Goal: Task Accomplishment & Management: Manage account settings

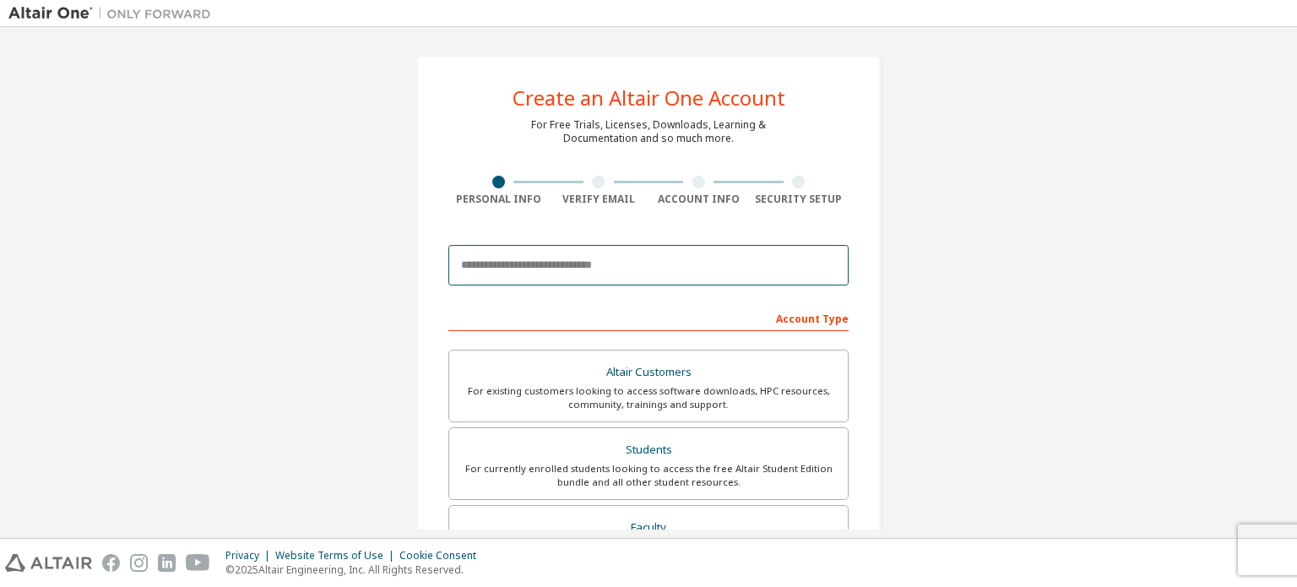
click at [580, 272] on input "email" at bounding box center [648, 265] width 400 height 41
type input "**********"
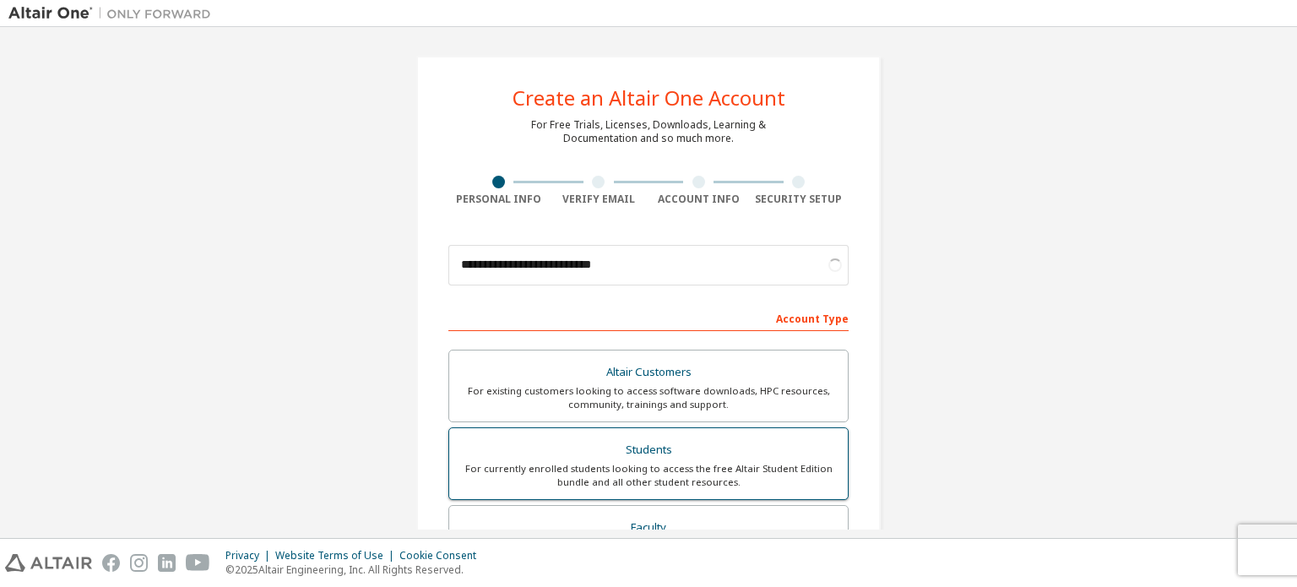
click at [629, 469] on div "For currently enrolled students looking to access the free Altair Student Editi…" at bounding box center [648, 475] width 378 height 27
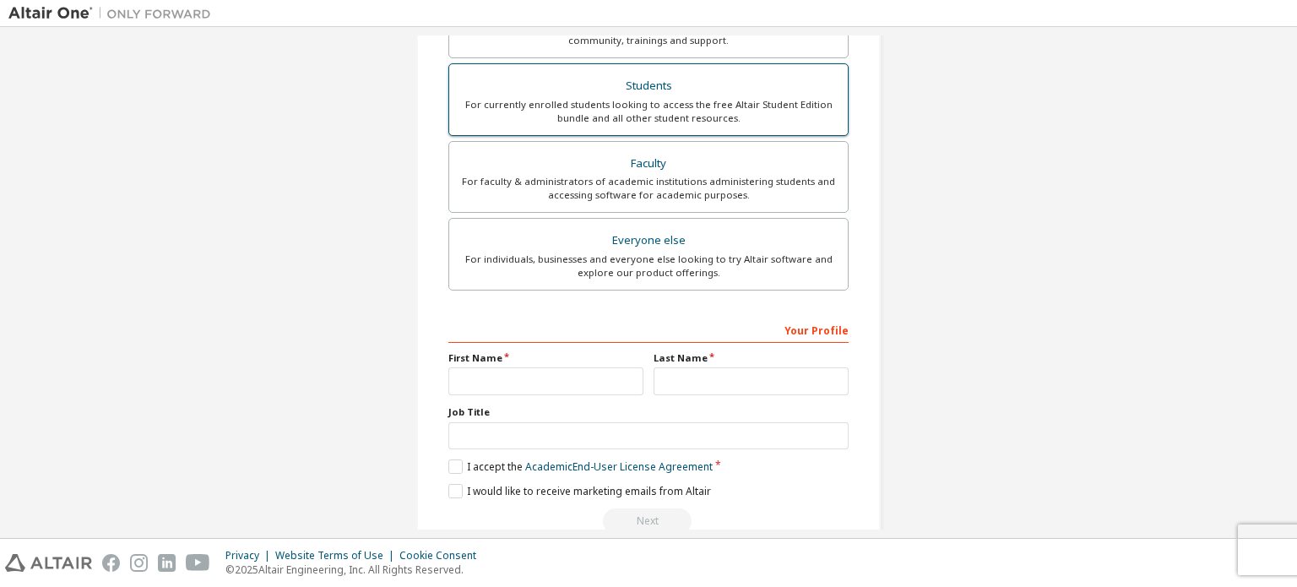
scroll to position [361, 0]
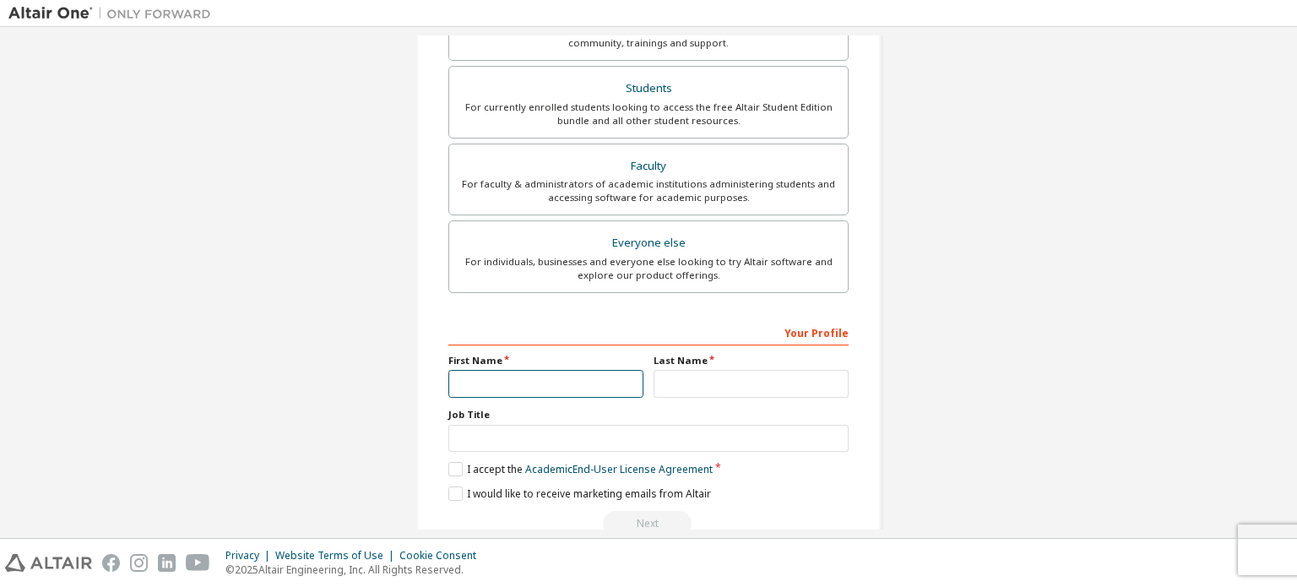
click at [581, 387] on input "text" at bounding box center [545, 384] width 195 height 28
type input "*********"
drag, startPoint x: 713, startPoint y: 395, endPoint x: 709, endPoint y: 381, distance: 14.7
click at [709, 381] on div "Your Profile First Name ********* Last Name Job Title Please provide State/Prov…" at bounding box center [648, 427] width 400 height 219
click at [709, 381] on input "text" at bounding box center [750, 384] width 195 height 28
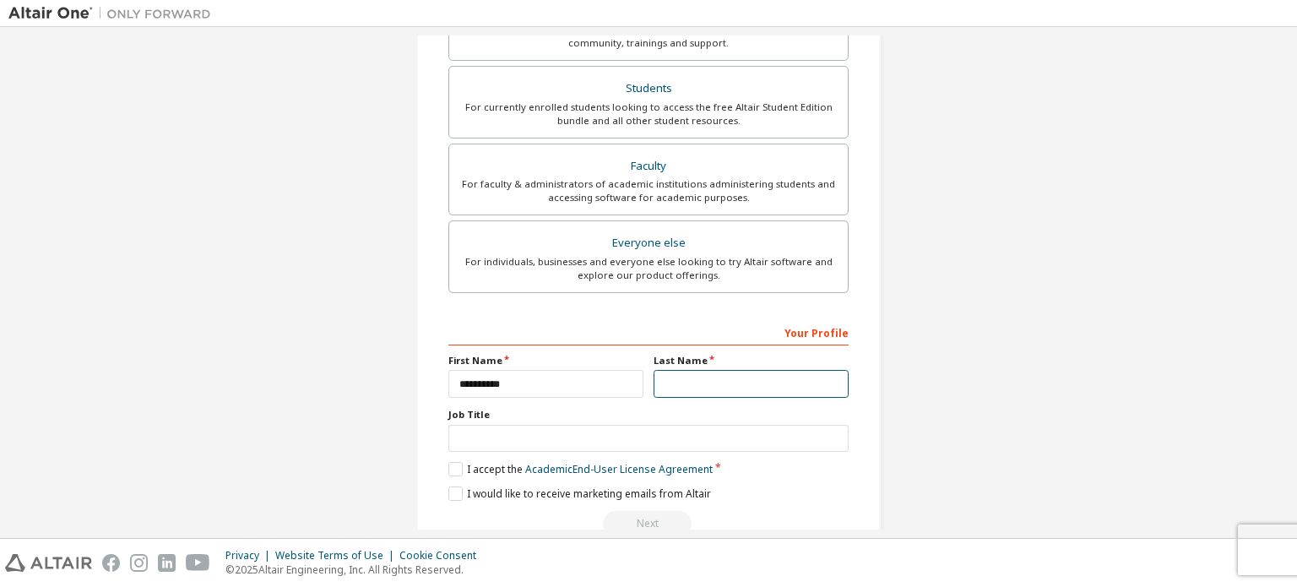
type input "******"
click at [697, 432] on input "text" at bounding box center [648, 439] width 400 height 28
type input "*******"
click at [500, 462] on label "I accept the Academic End-User License Agreement" at bounding box center [580, 469] width 264 height 14
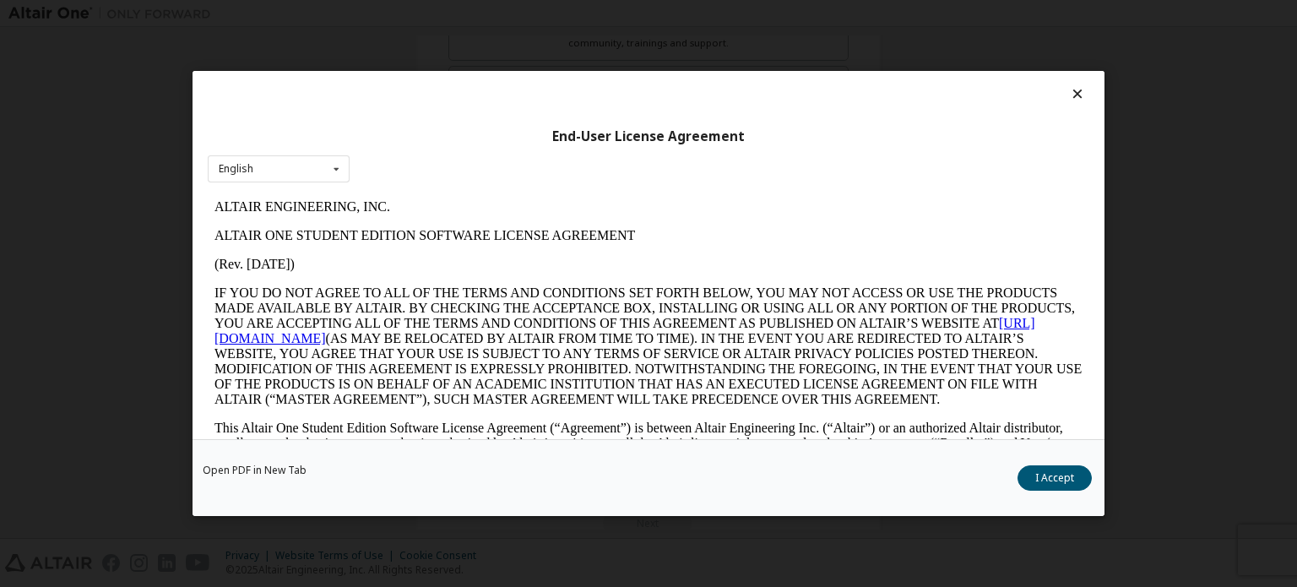
scroll to position [0, 0]
click at [1067, 475] on button "I Accept" at bounding box center [1054, 477] width 74 height 25
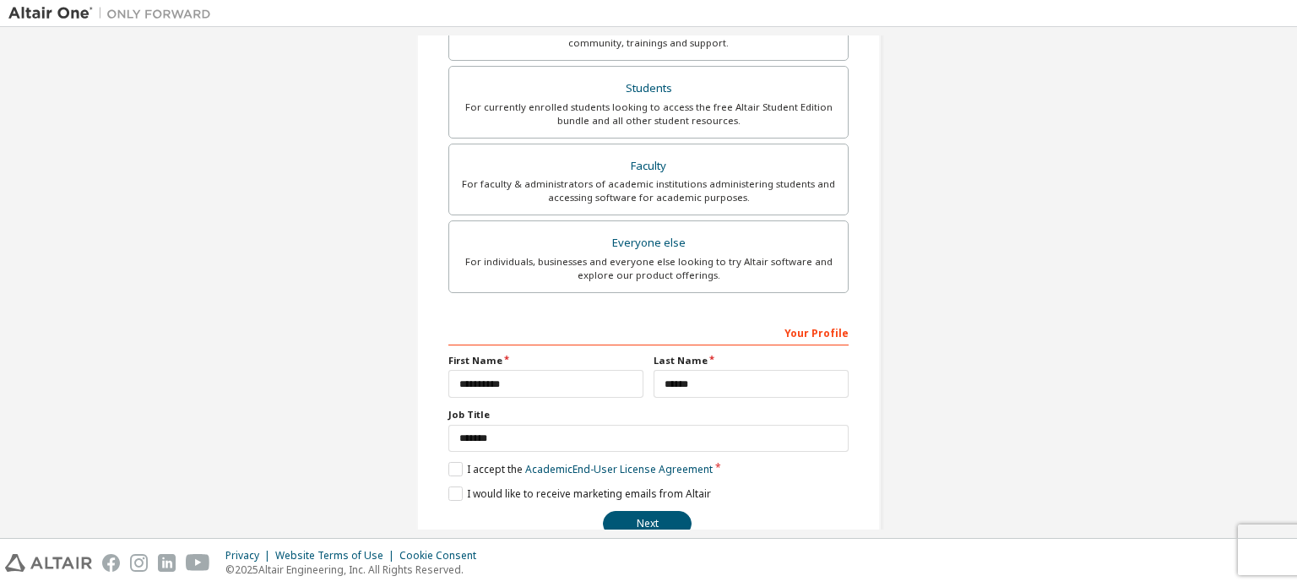
scroll to position [396, 0]
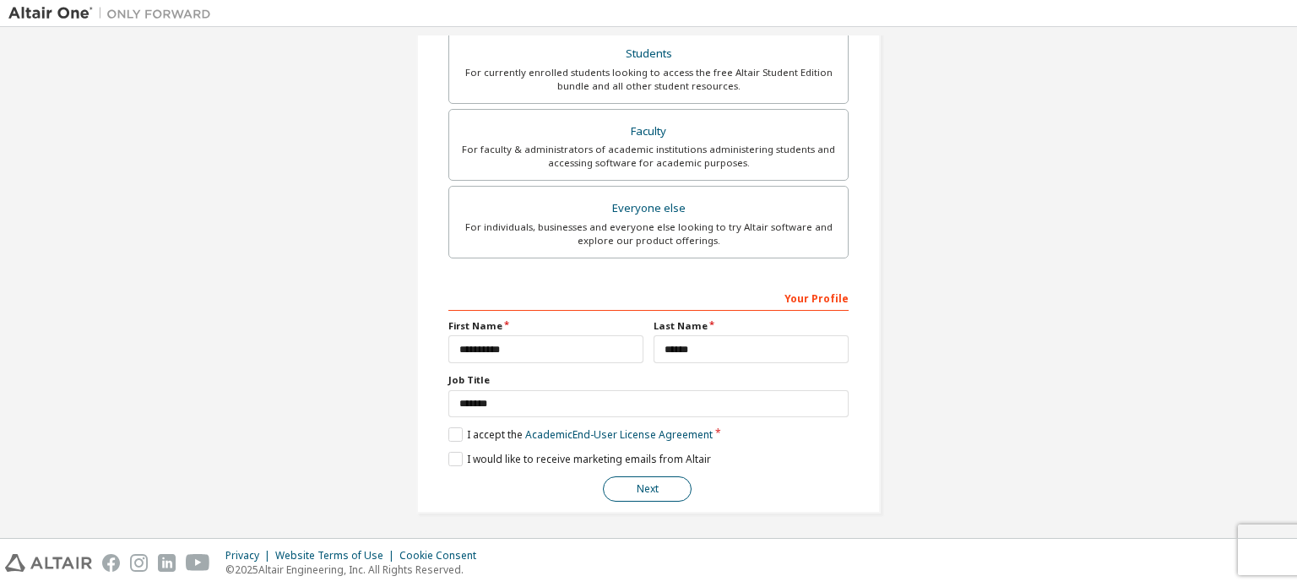
click at [624, 485] on button "Next" at bounding box center [647, 488] width 89 height 25
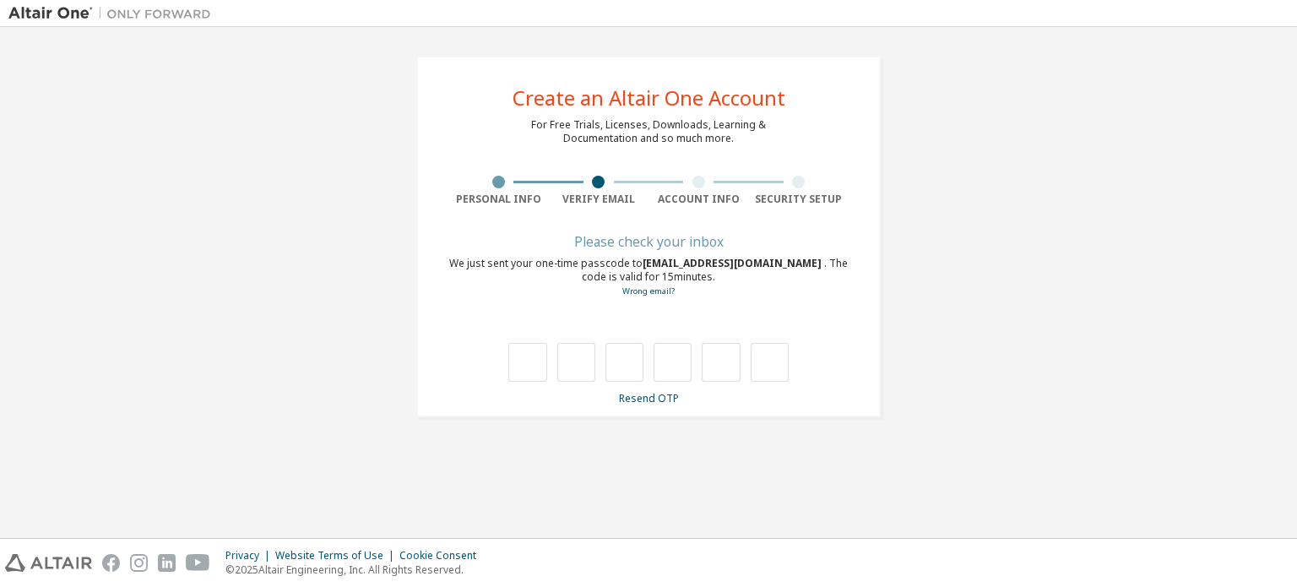
scroll to position [0, 0]
type input "*"
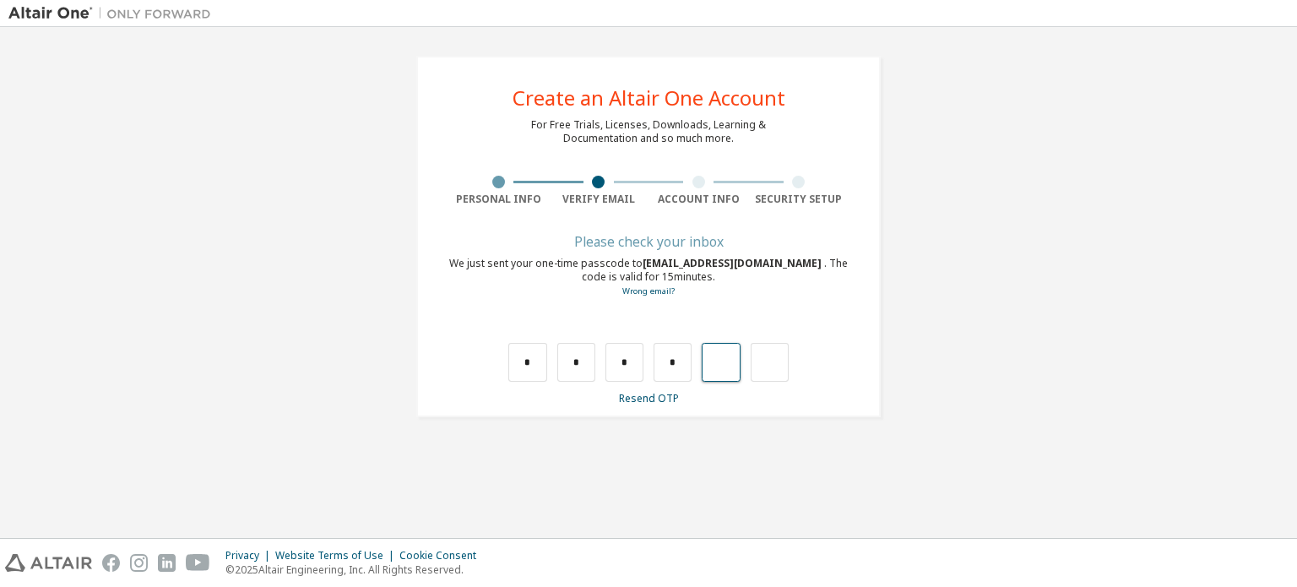
type input "*"
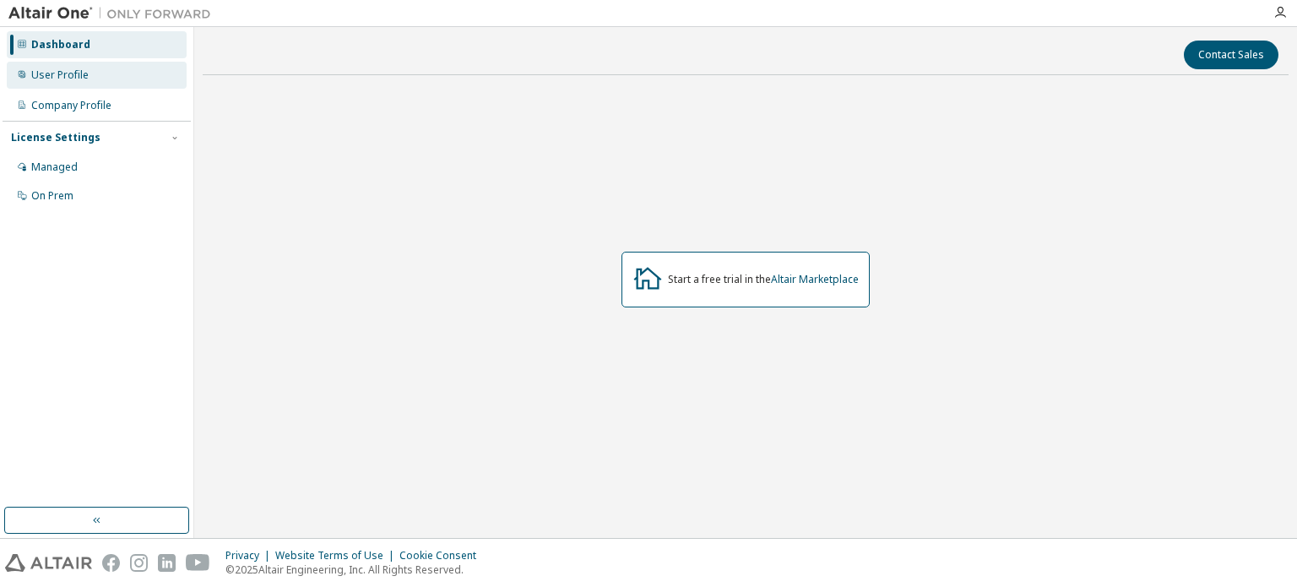
click at [147, 69] on div "User Profile" at bounding box center [97, 75] width 180 height 27
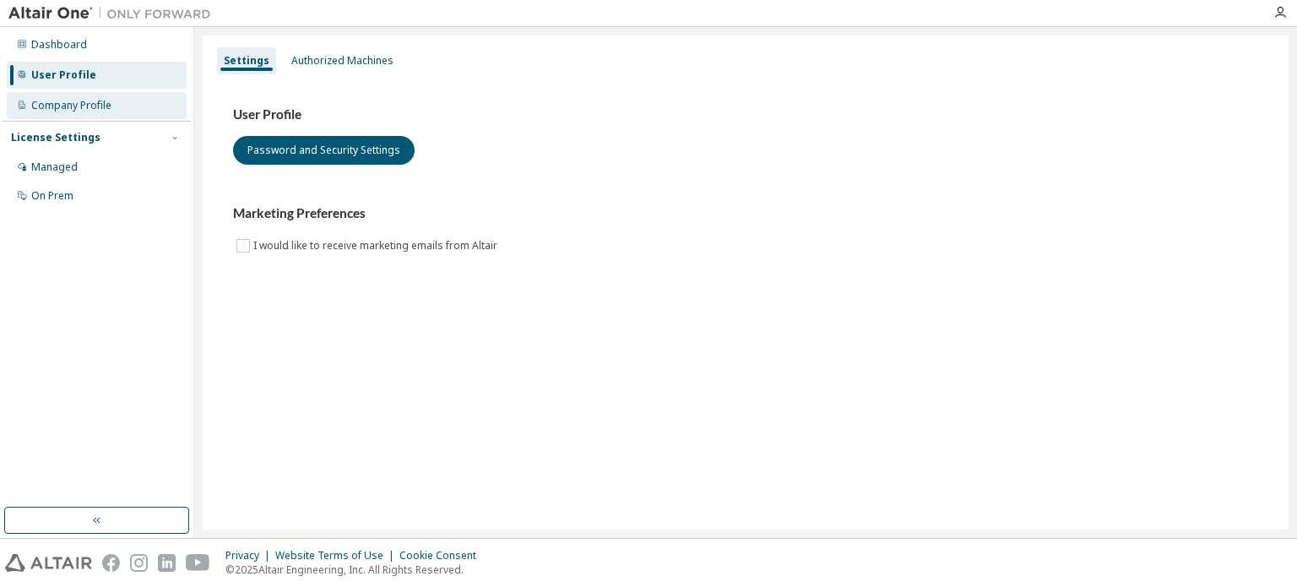
click at [147, 92] on div "Company Profile" at bounding box center [97, 105] width 180 height 27
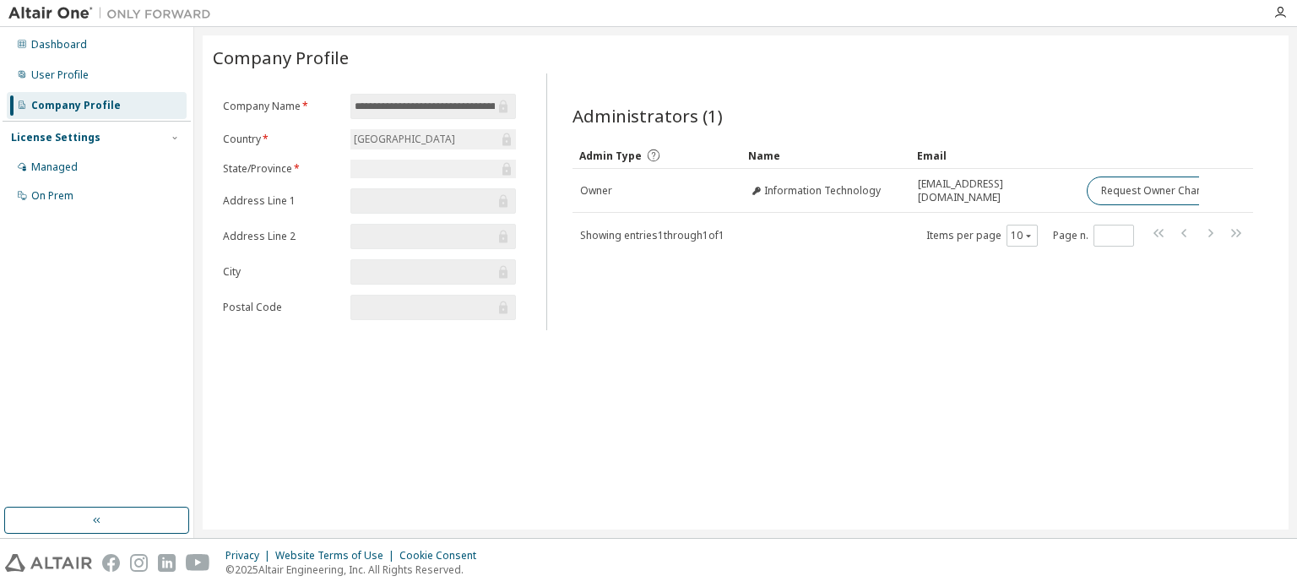
click at [152, 138] on div "License Settings" at bounding box center [96, 137] width 171 height 15
click at [144, 174] on div "Managed" at bounding box center [97, 167] width 180 height 27
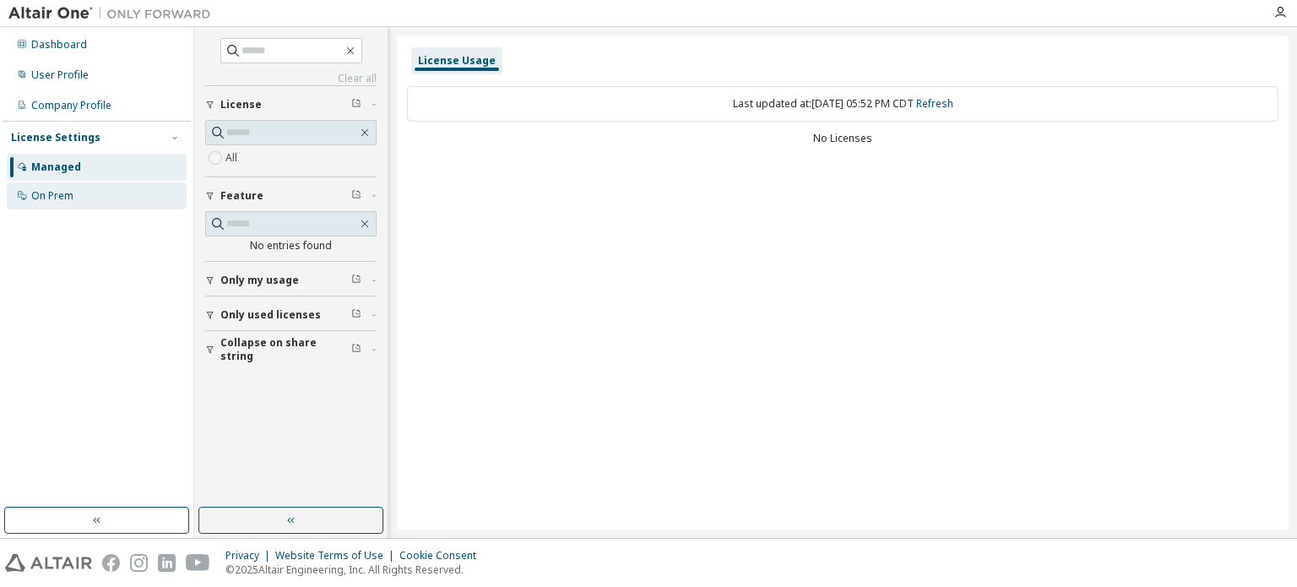
click at [150, 190] on div "On Prem" at bounding box center [97, 195] width 180 height 27
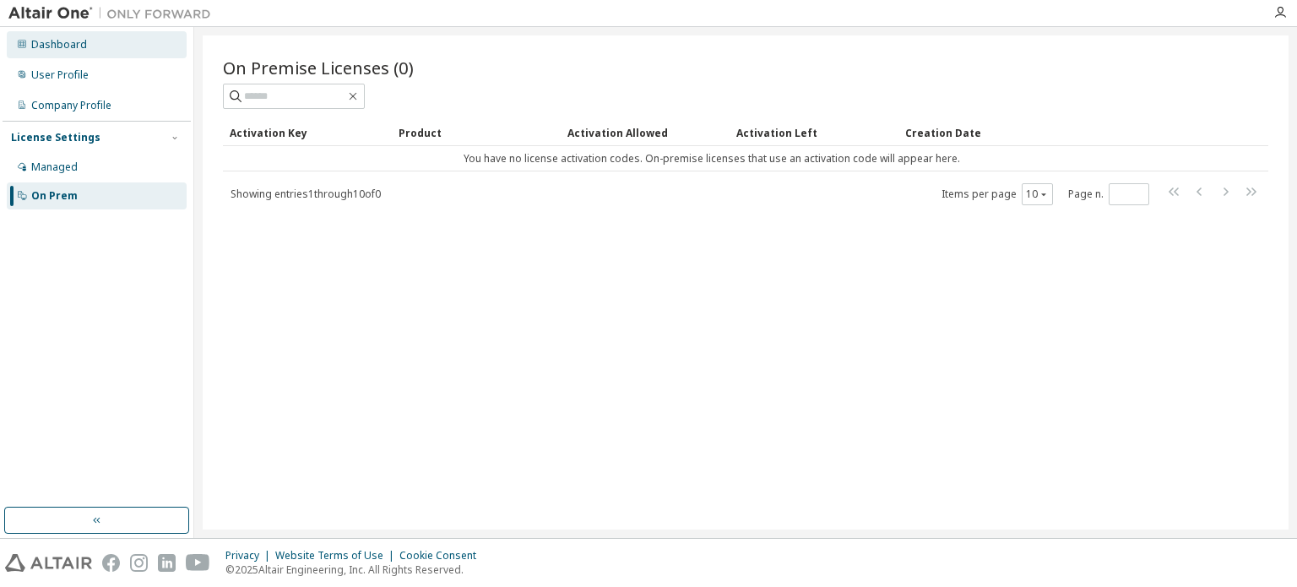
click at [108, 43] on div "Dashboard" at bounding box center [97, 44] width 180 height 27
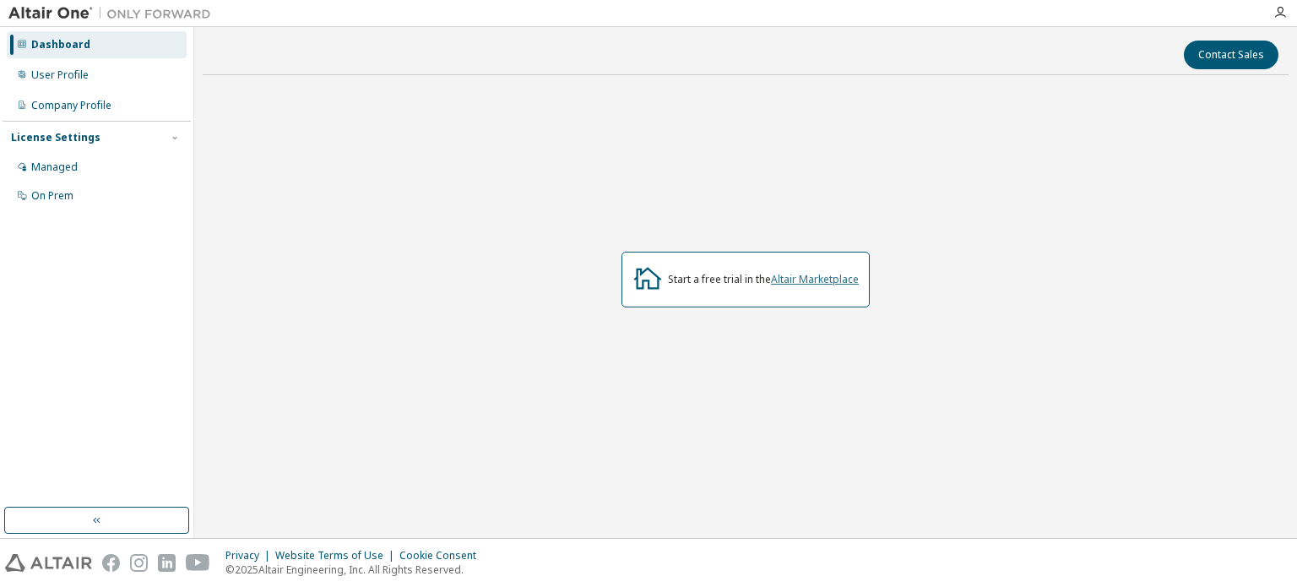
click at [802, 283] on link "Altair Marketplace" at bounding box center [815, 279] width 88 height 14
click at [79, 203] on div "On Prem" at bounding box center [97, 195] width 180 height 27
